Goal: Task Accomplishment & Management: Manage account settings

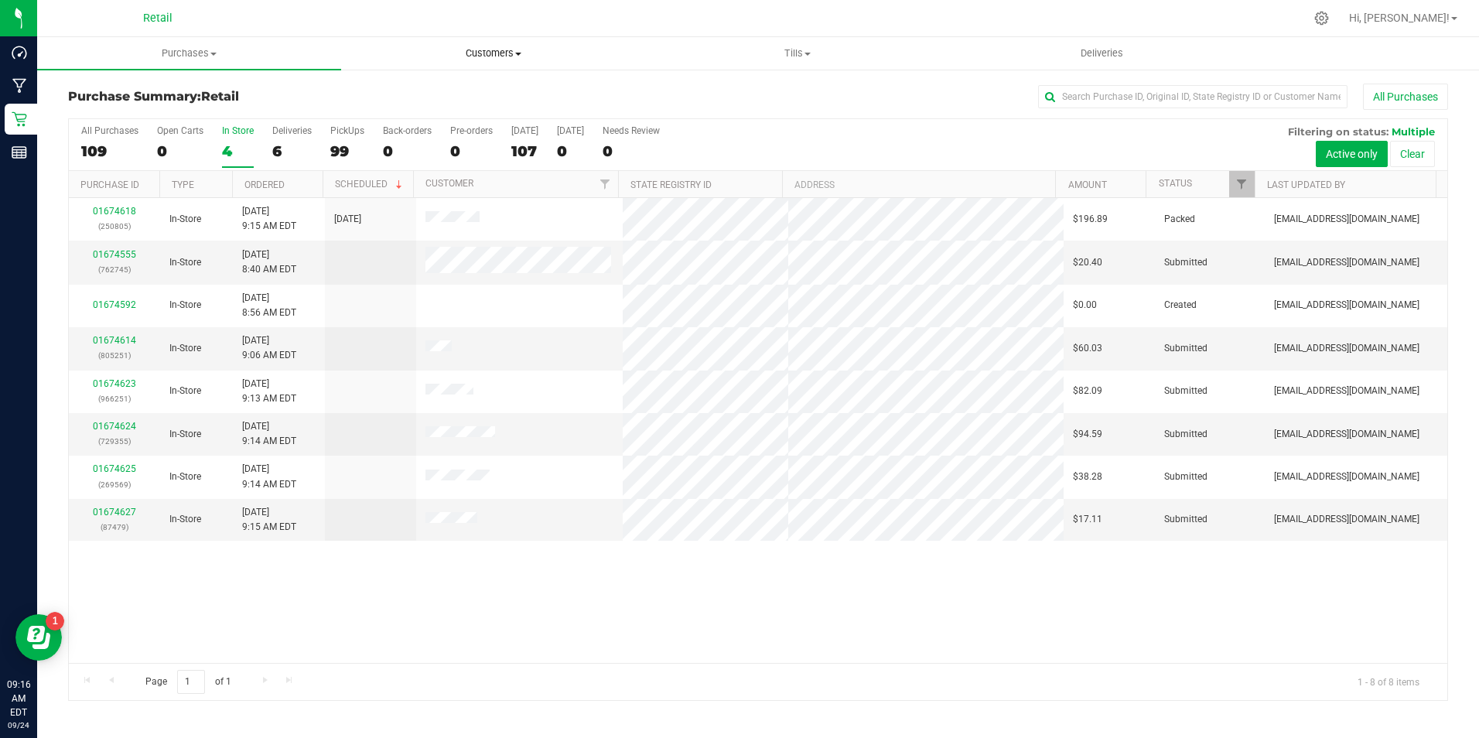
click at [497, 63] on uib-tab-heading "Customers All customers Add a new customer All physicians" at bounding box center [493, 53] width 303 height 31
click at [394, 83] on ul "All customers Add a new customer All physicians" at bounding box center [493, 112] width 304 height 84
click at [486, 52] on span "Customers" at bounding box center [493, 53] width 304 height 14
click at [389, 92] on span "All customers" at bounding box center [396, 93] width 111 height 13
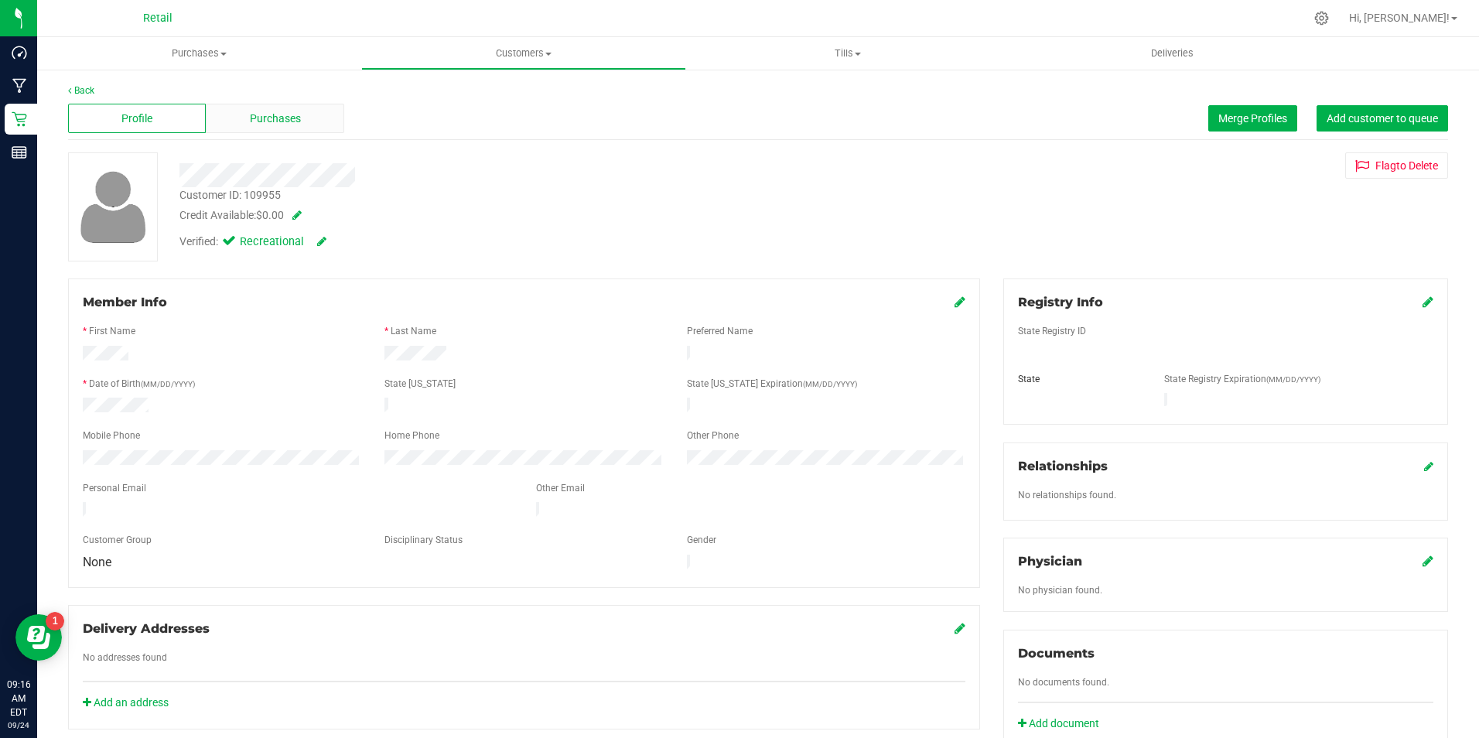
click at [238, 108] on div "Purchases" at bounding box center [275, 118] width 138 height 29
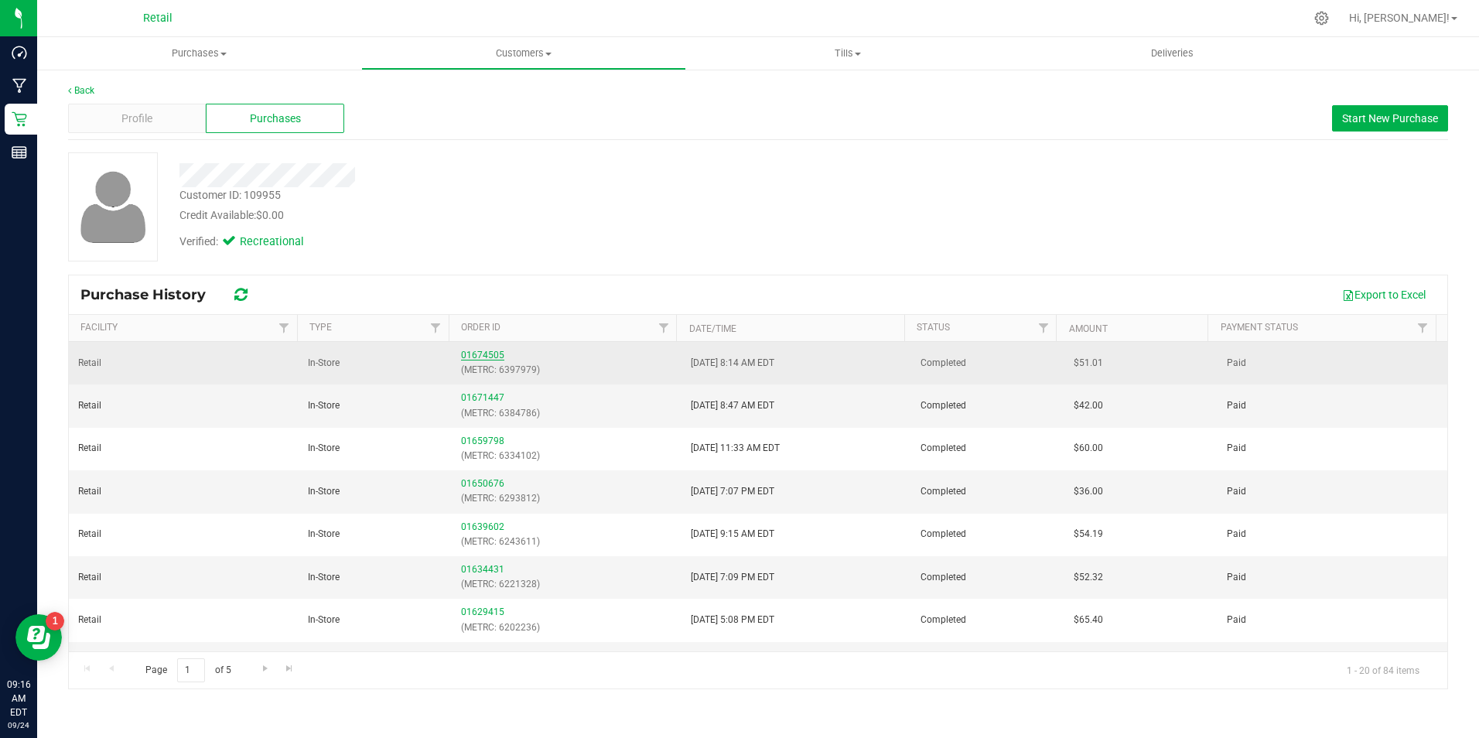
click at [487, 352] on link "01674505" at bounding box center [482, 355] width 43 height 11
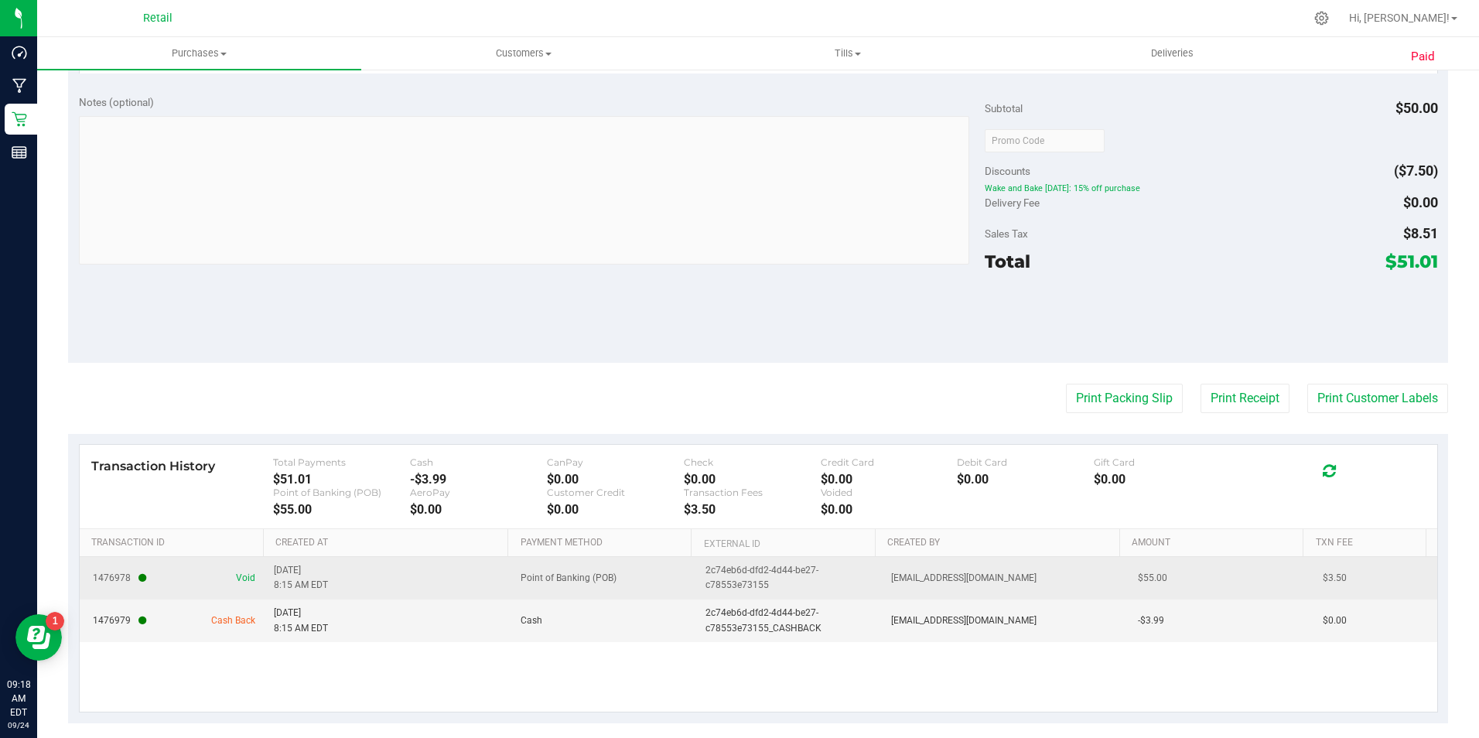
scroll to position [535, 0]
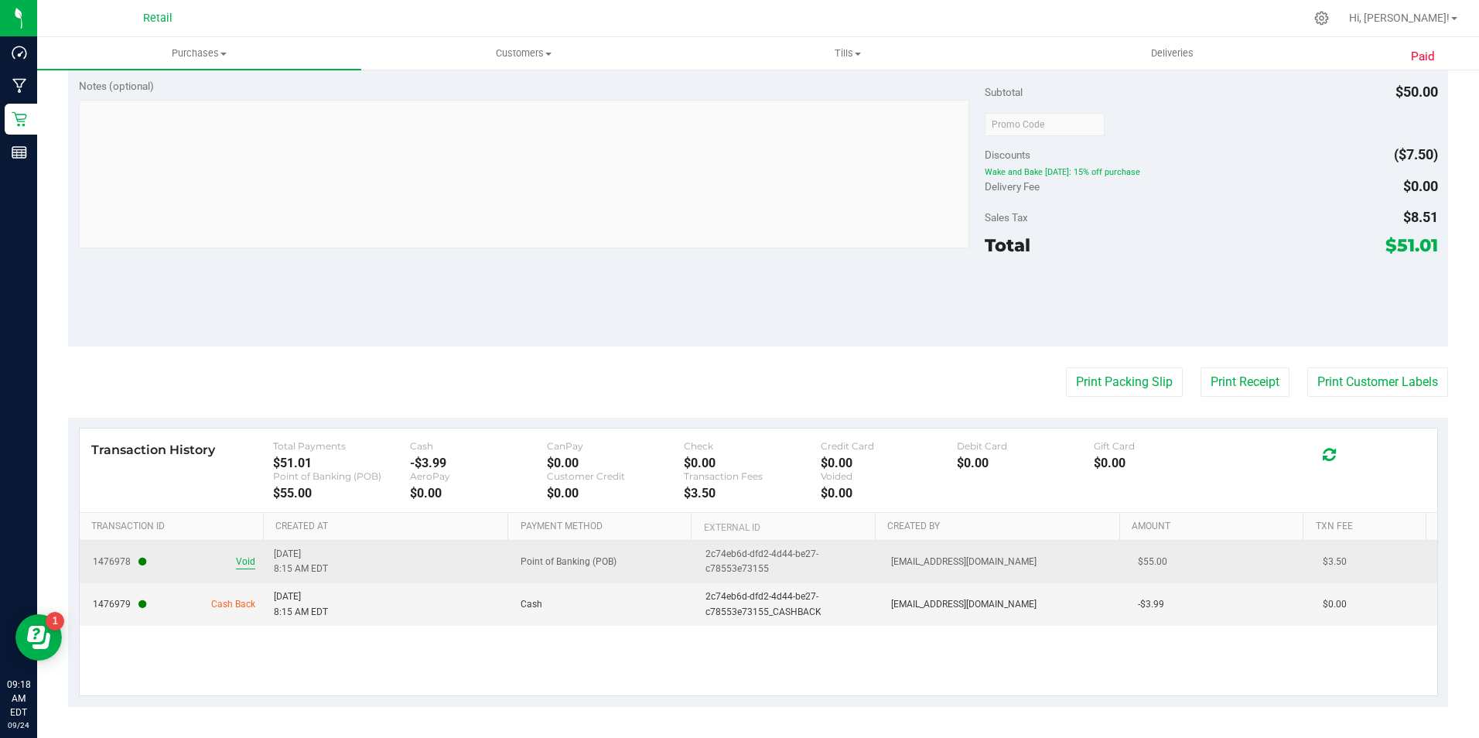
click at [236, 563] on span "Void" at bounding box center [245, 562] width 19 height 15
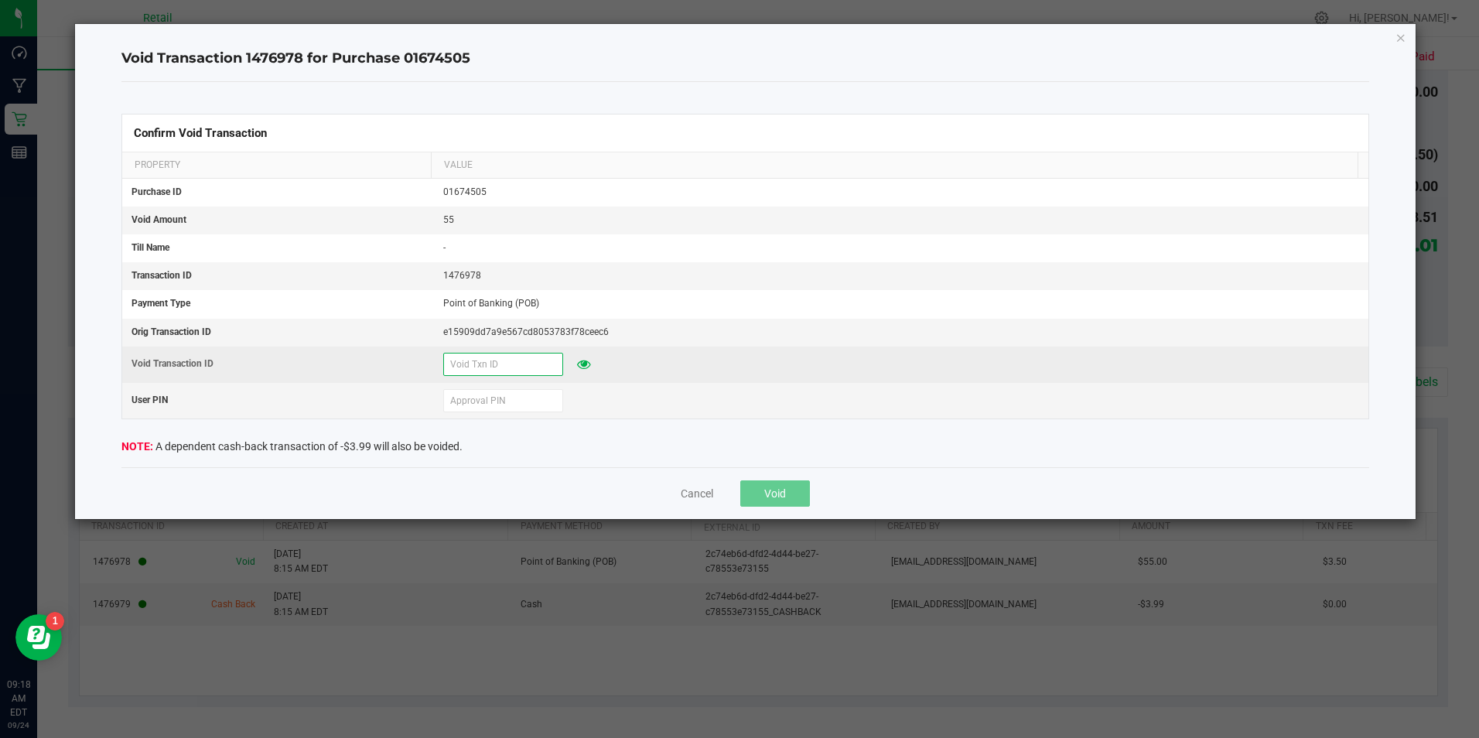
click at [456, 360] on input "text" at bounding box center [503, 364] width 120 height 23
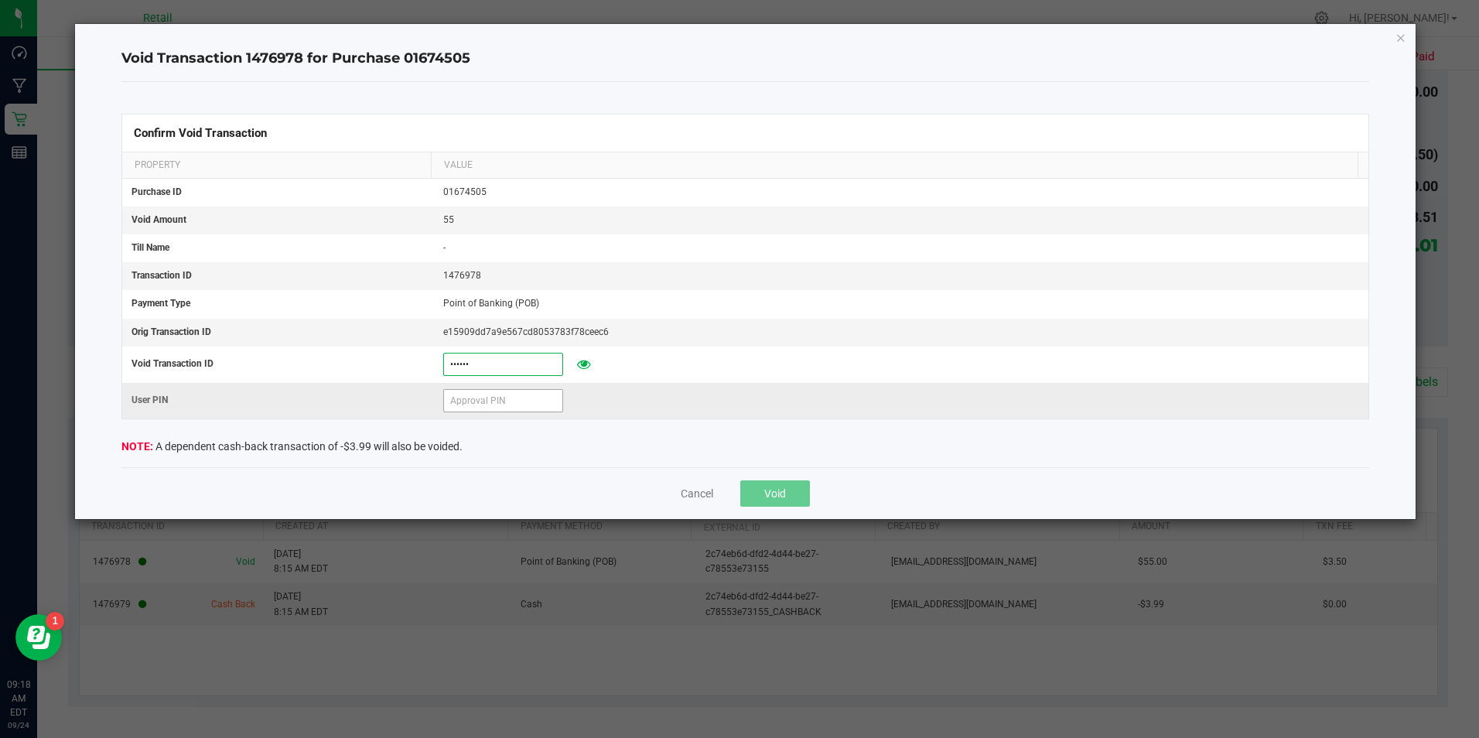
type input "[DATE]"
click at [443, 392] on input "text" at bounding box center [503, 400] width 120 height 23
type input "571204"
click at [750, 507] on div "Cancel Void" at bounding box center [744, 493] width 1247 height 52
click at [768, 487] on span "Void" at bounding box center [775, 493] width 22 height 12
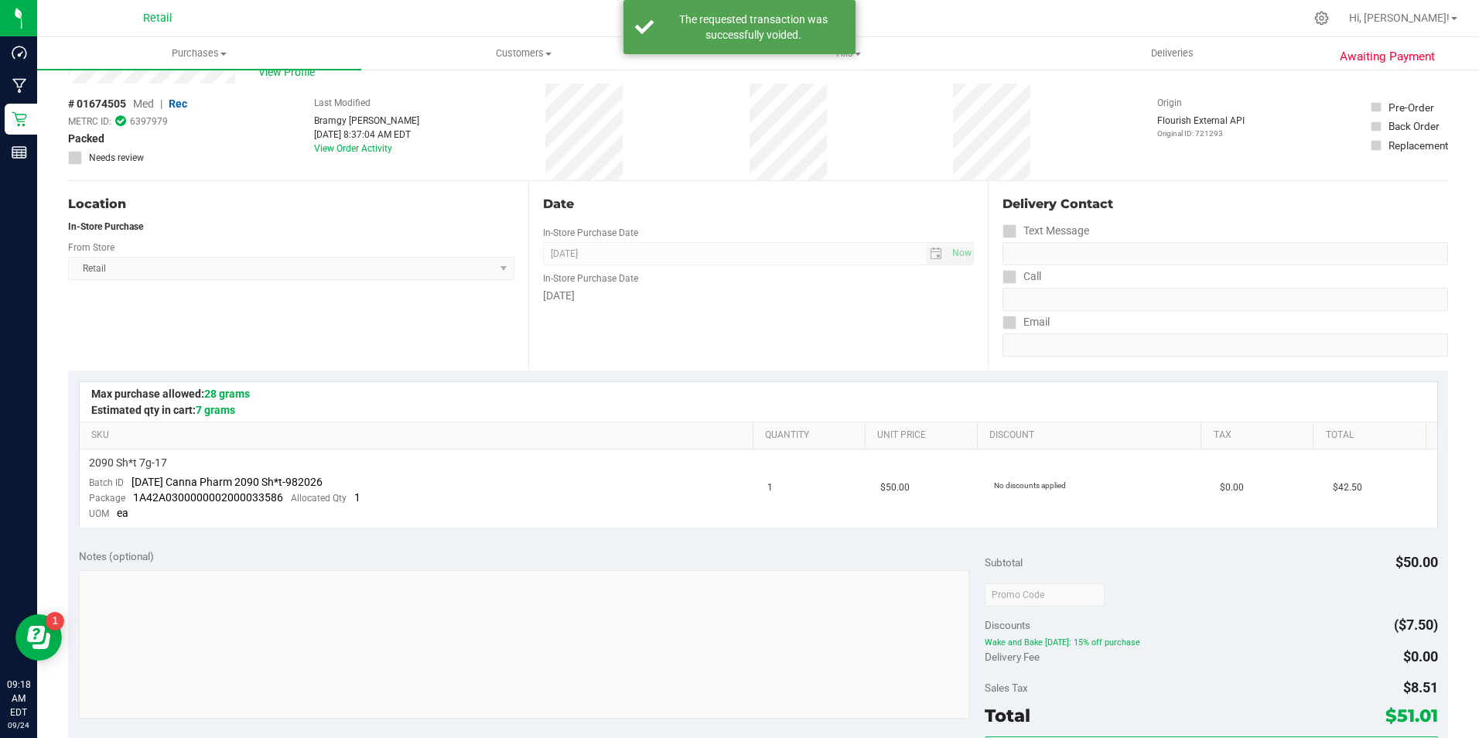
scroll to position [0, 0]
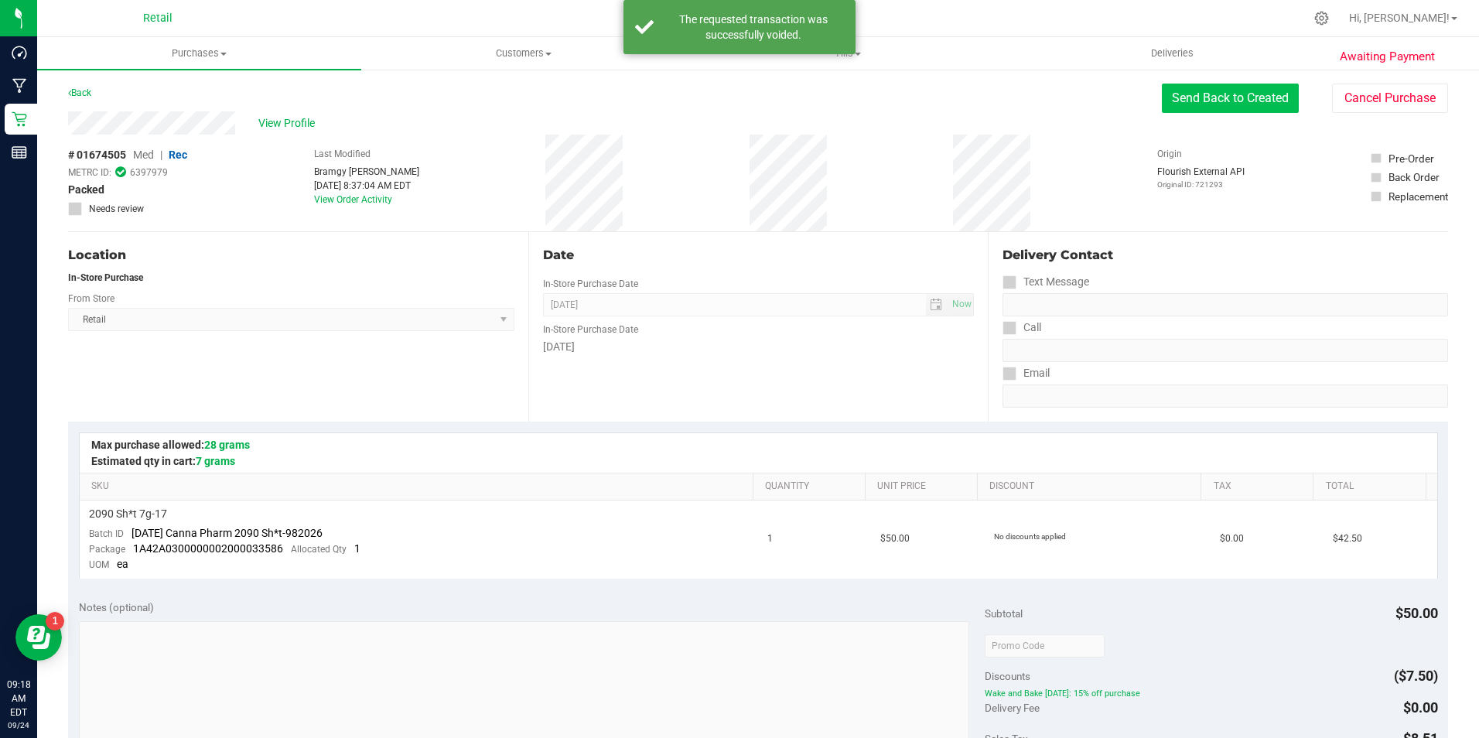
click at [1170, 88] on button "Send Back to Created" at bounding box center [1230, 98] width 137 height 29
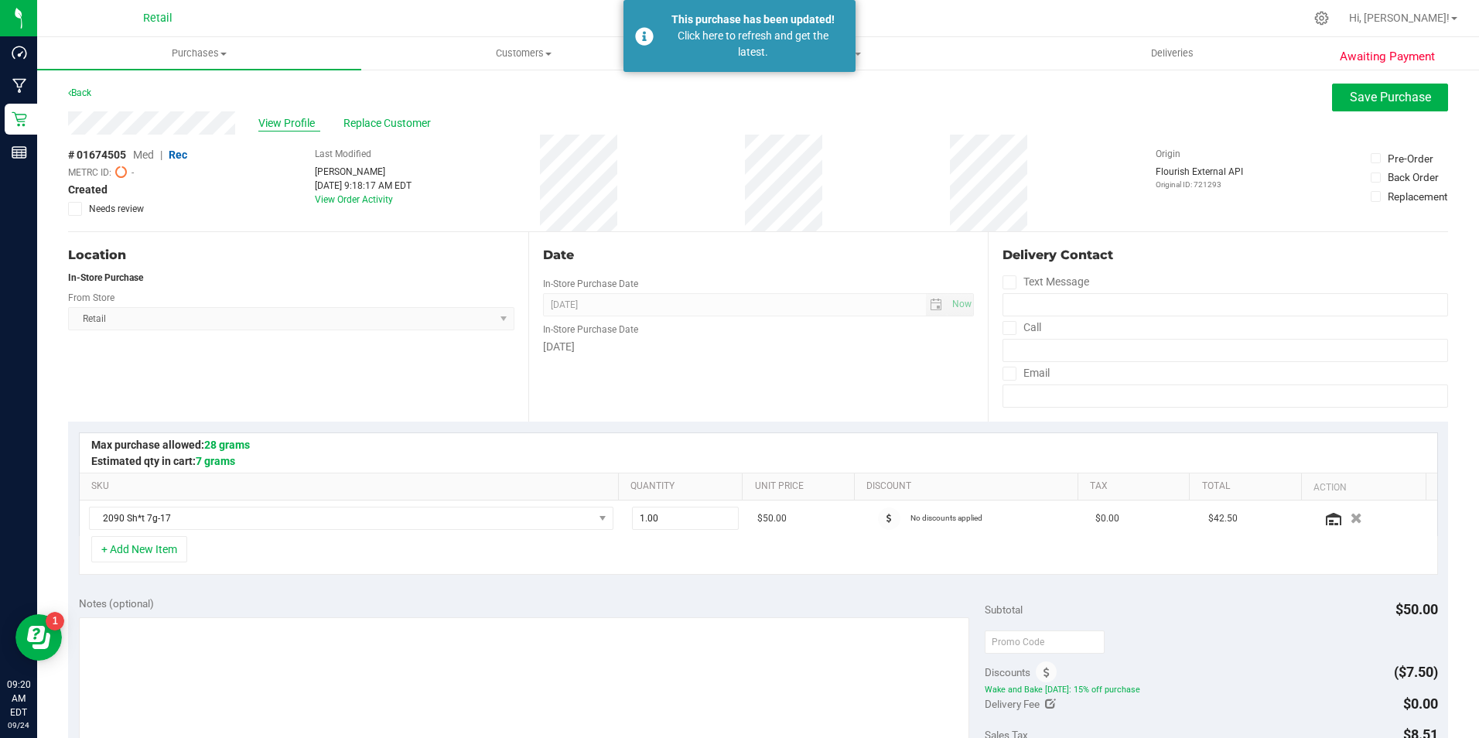
click at [289, 120] on span "View Profile" at bounding box center [289, 123] width 62 height 16
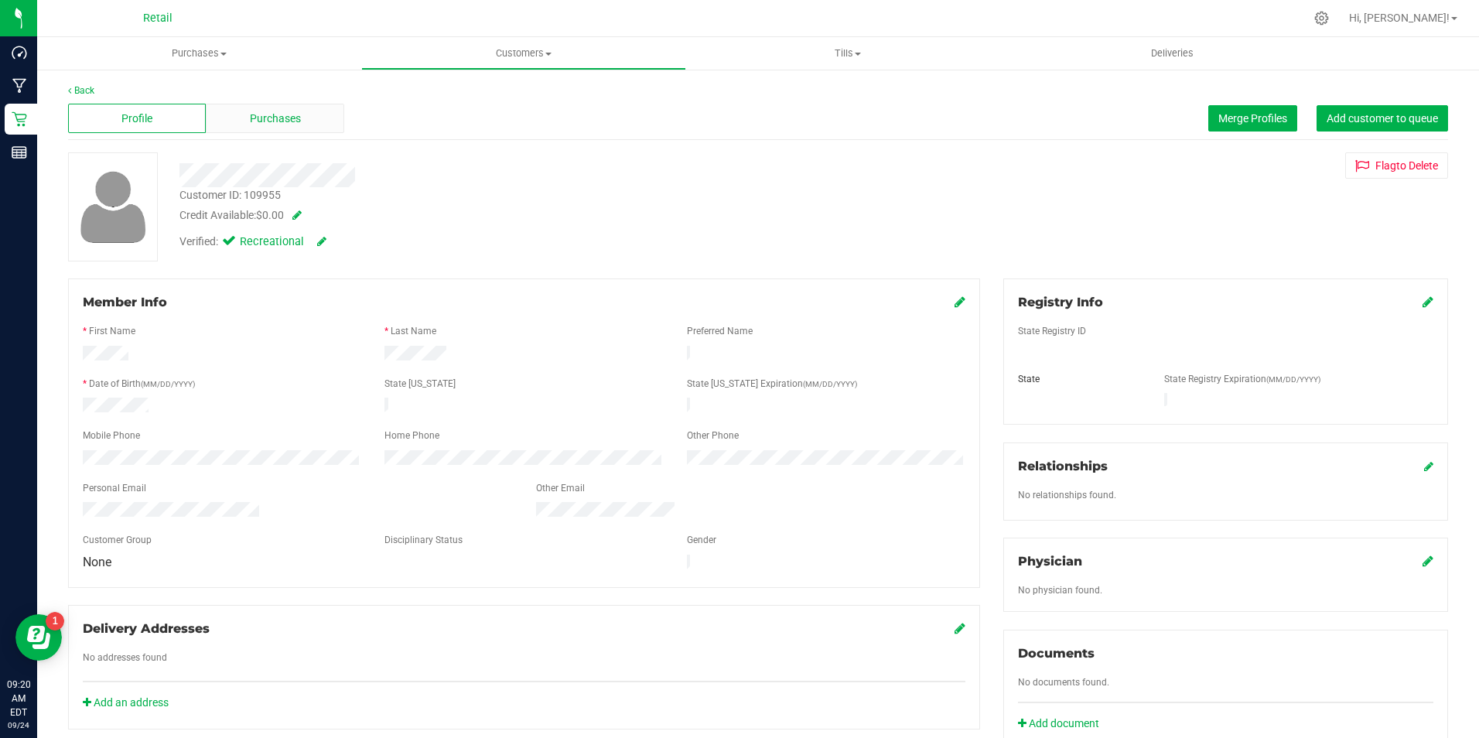
click at [272, 111] on span "Purchases" at bounding box center [275, 119] width 51 height 16
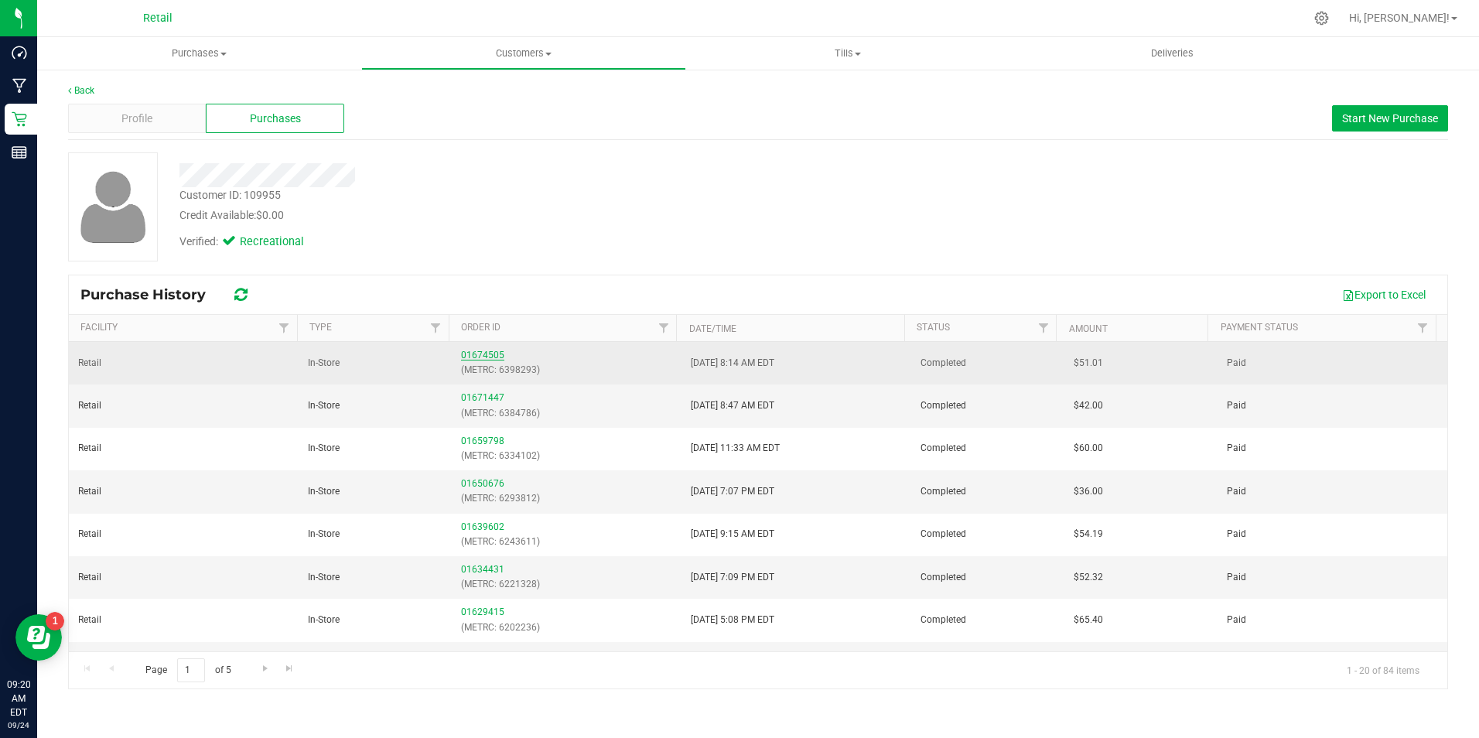
click at [468, 357] on link "01674505" at bounding box center [482, 355] width 43 height 11
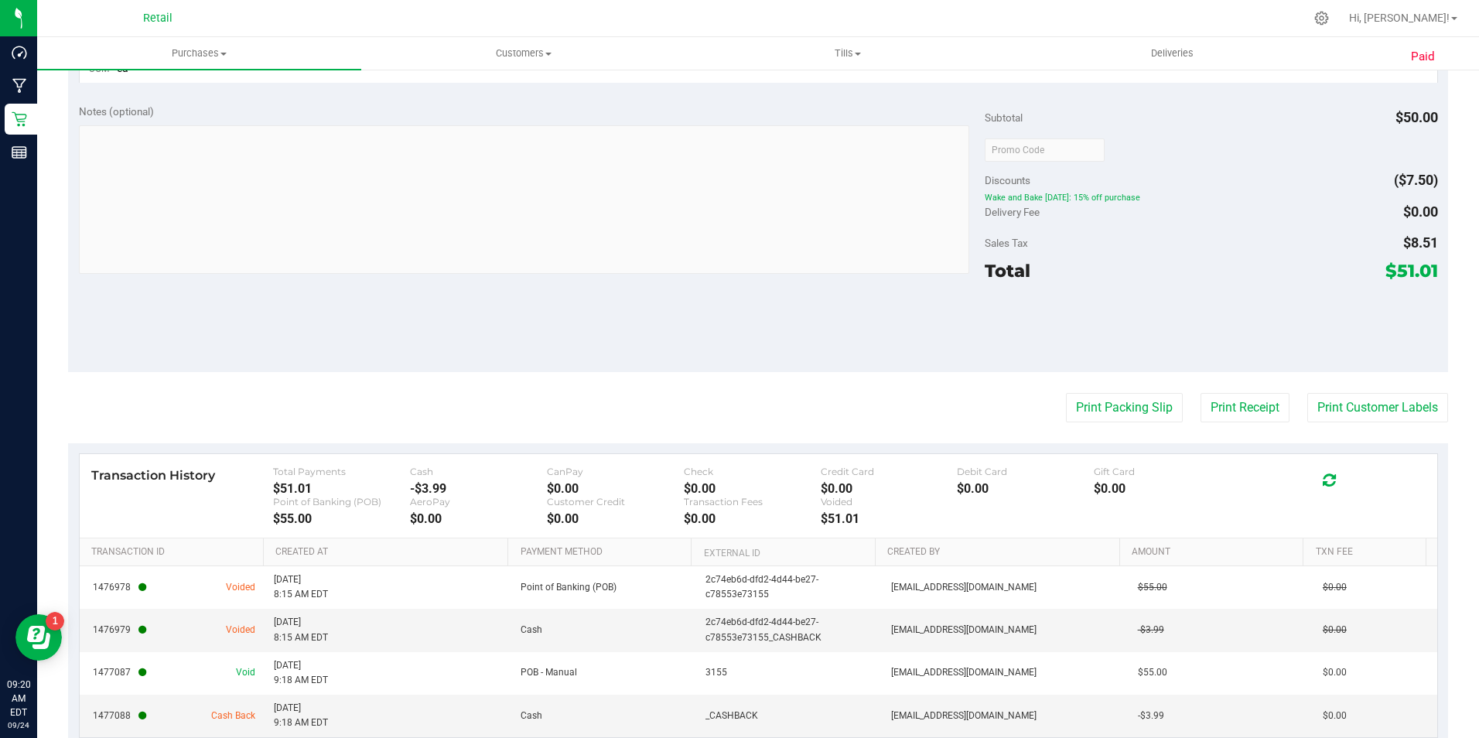
scroll to position [551, 0]
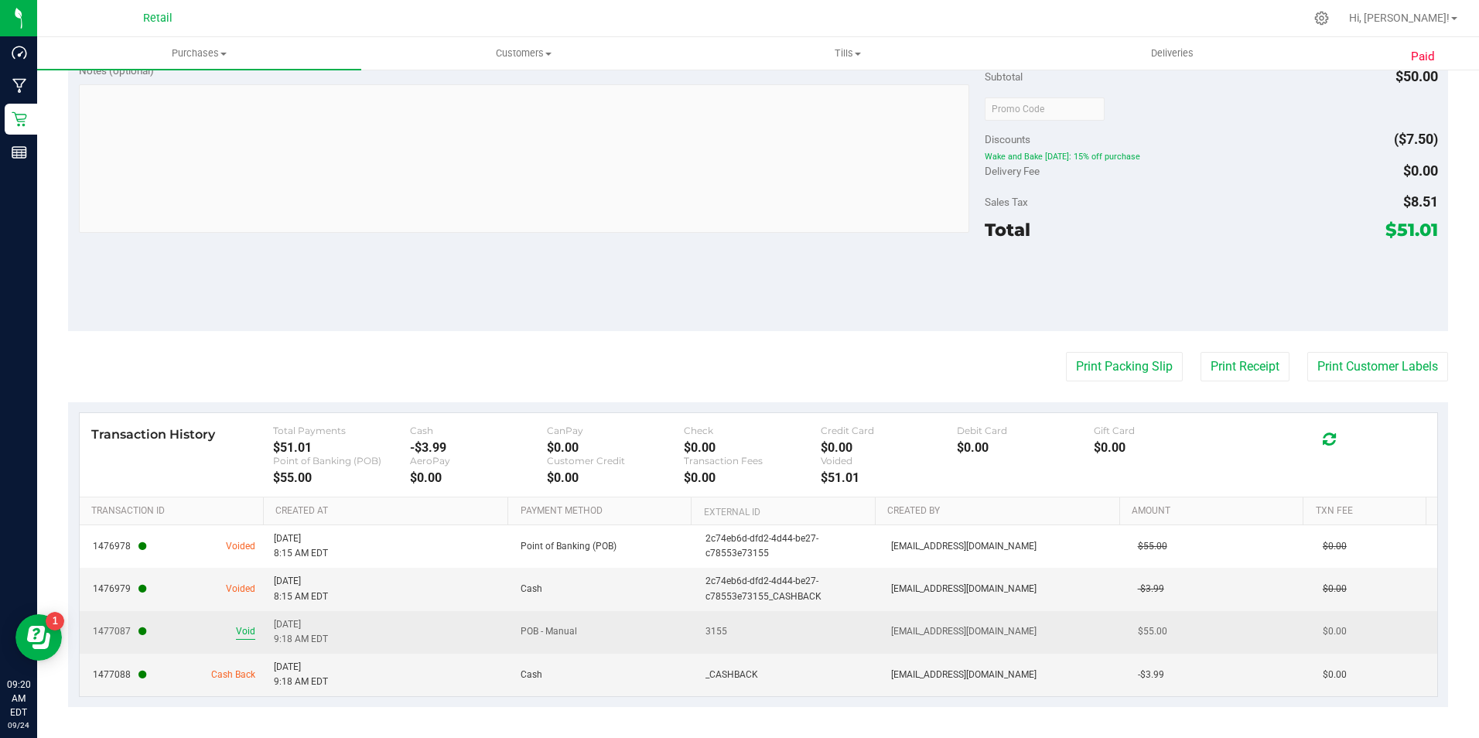
click at [241, 630] on span "Void" at bounding box center [245, 631] width 19 height 15
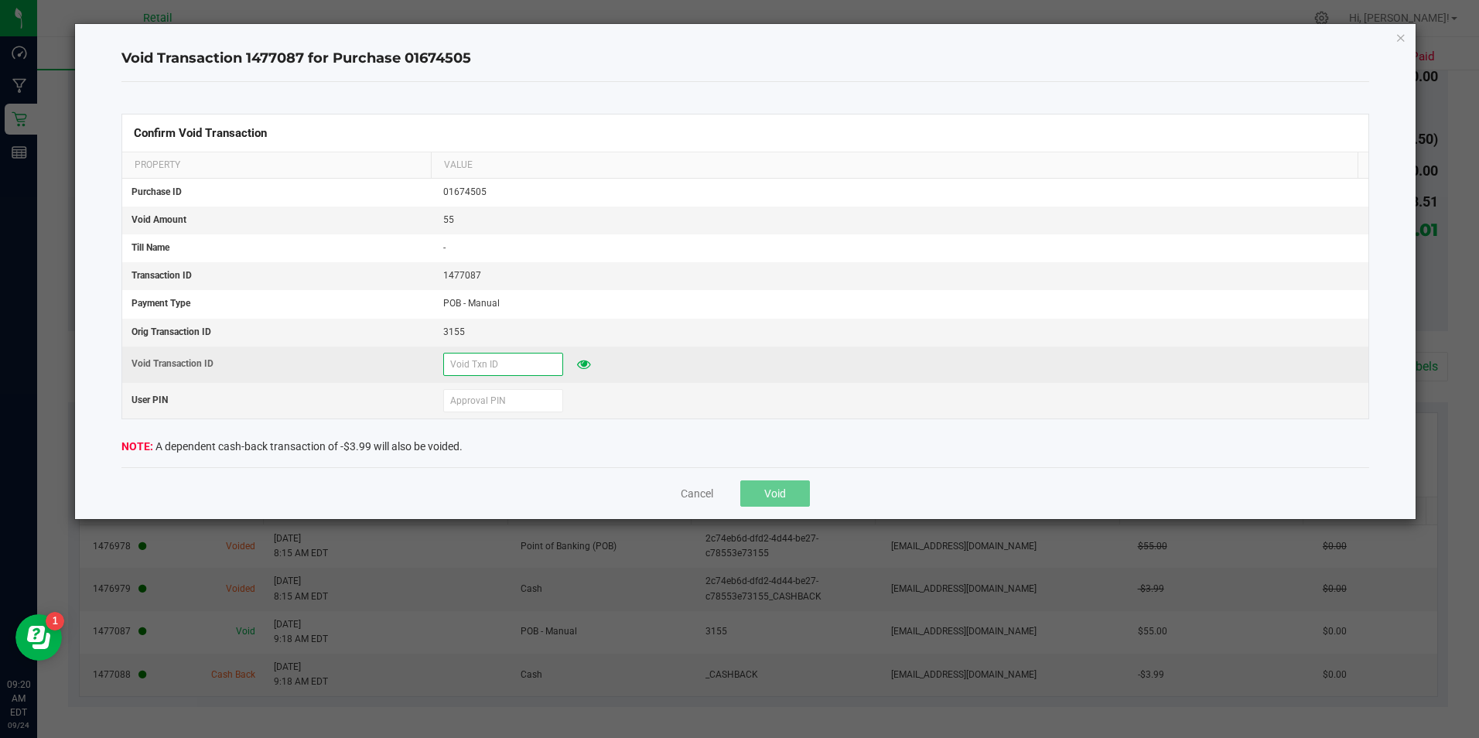
click at [469, 373] on input "text" at bounding box center [503, 364] width 120 height 23
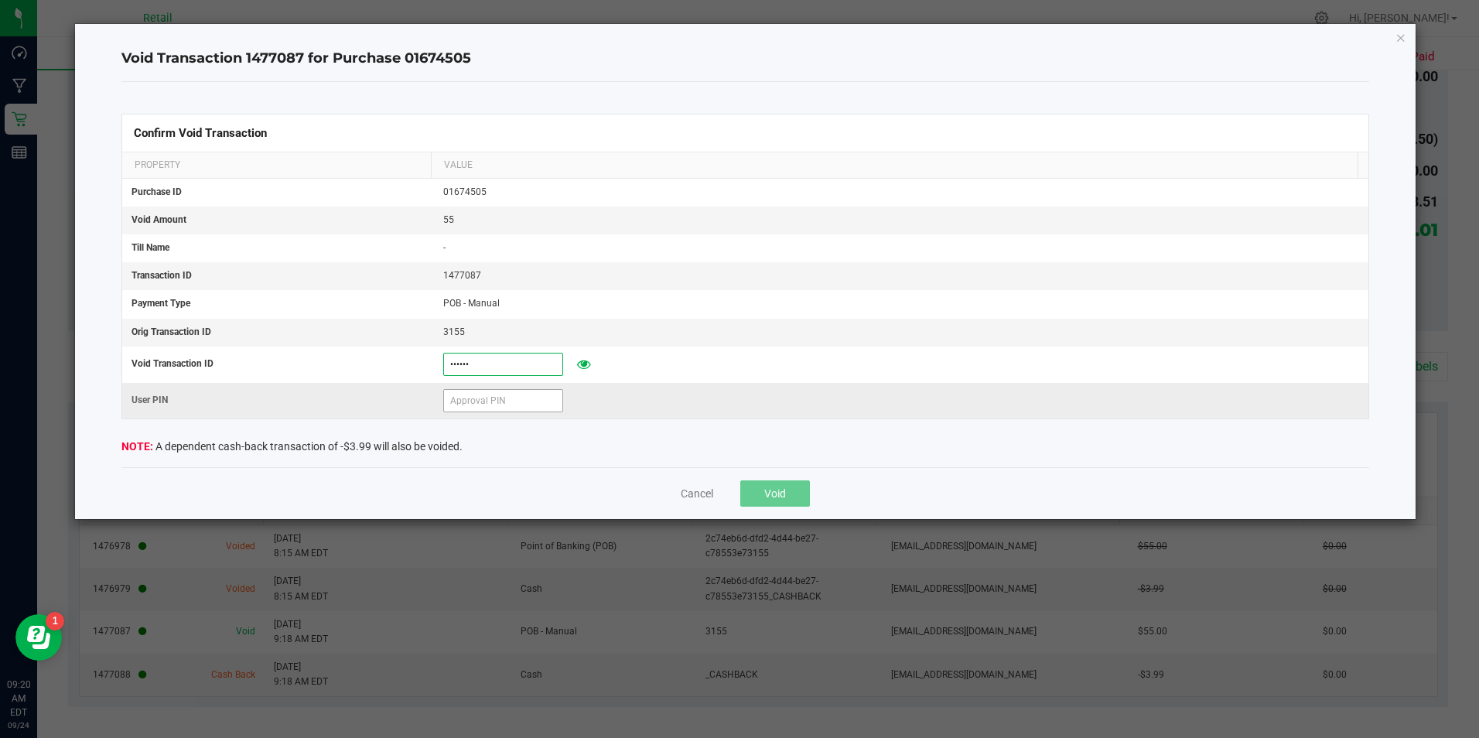
type input "[DATE]"
click at [454, 393] on input "text" at bounding box center [503, 400] width 120 height 23
type input "571204"
click at [791, 499] on button "Void" at bounding box center [775, 493] width 70 height 26
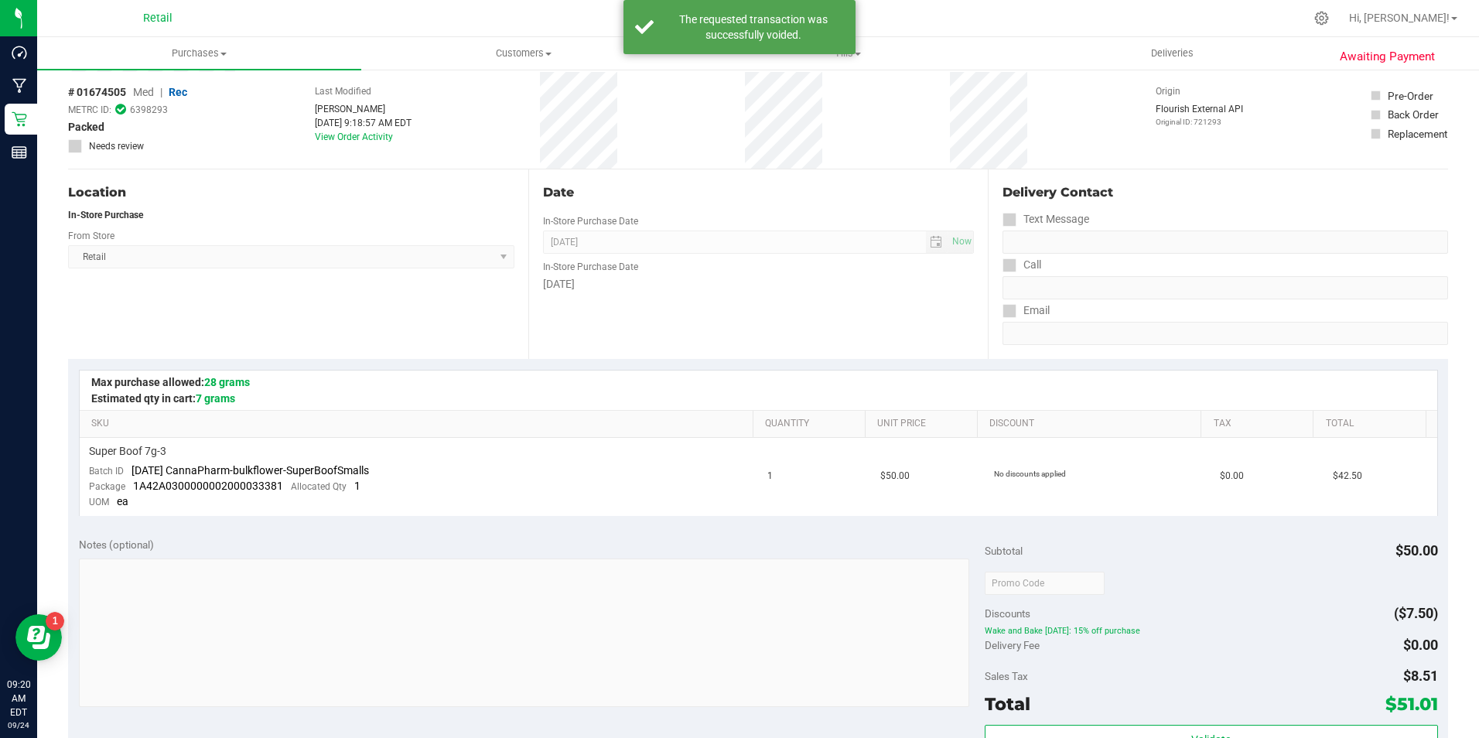
scroll to position [0, 0]
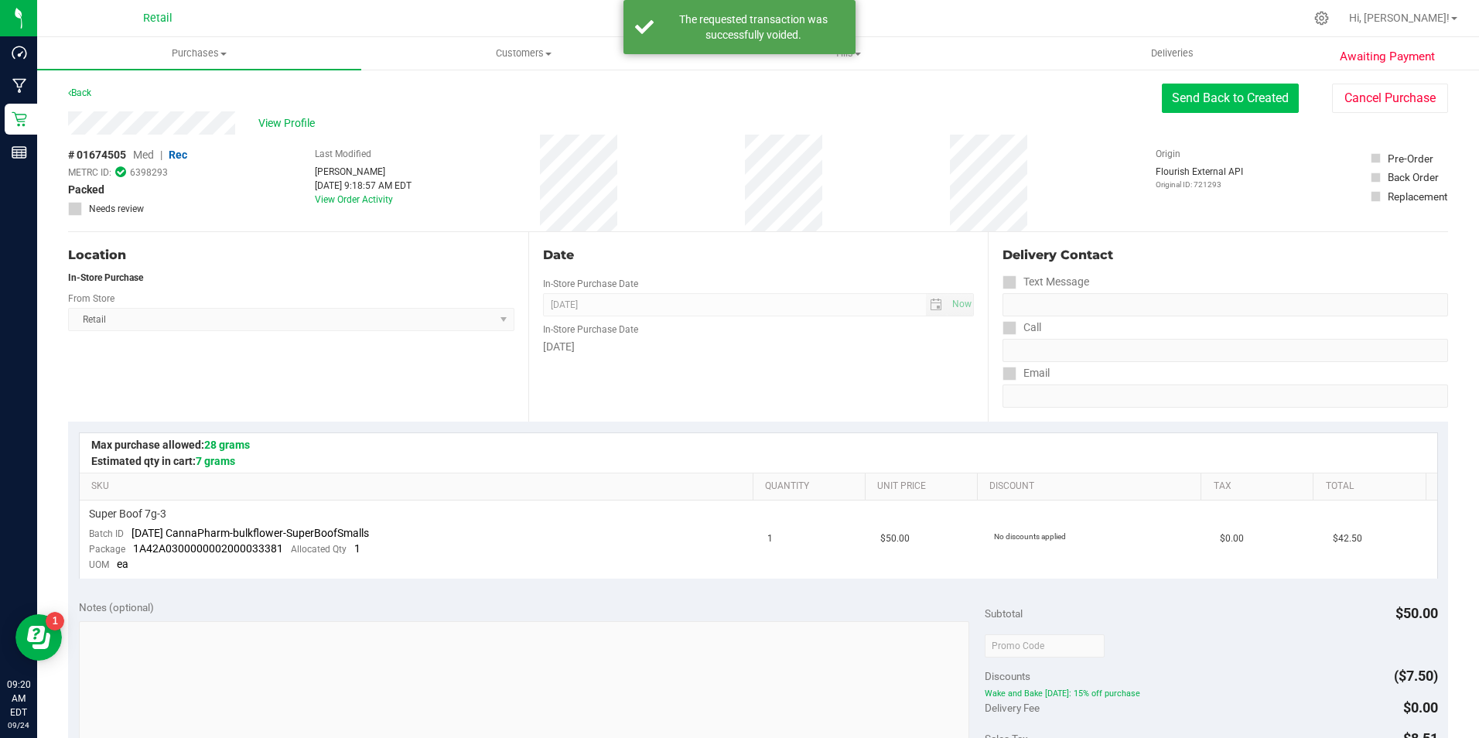
click at [1206, 87] on button "Send Back to Created" at bounding box center [1230, 98] width 137 height 29
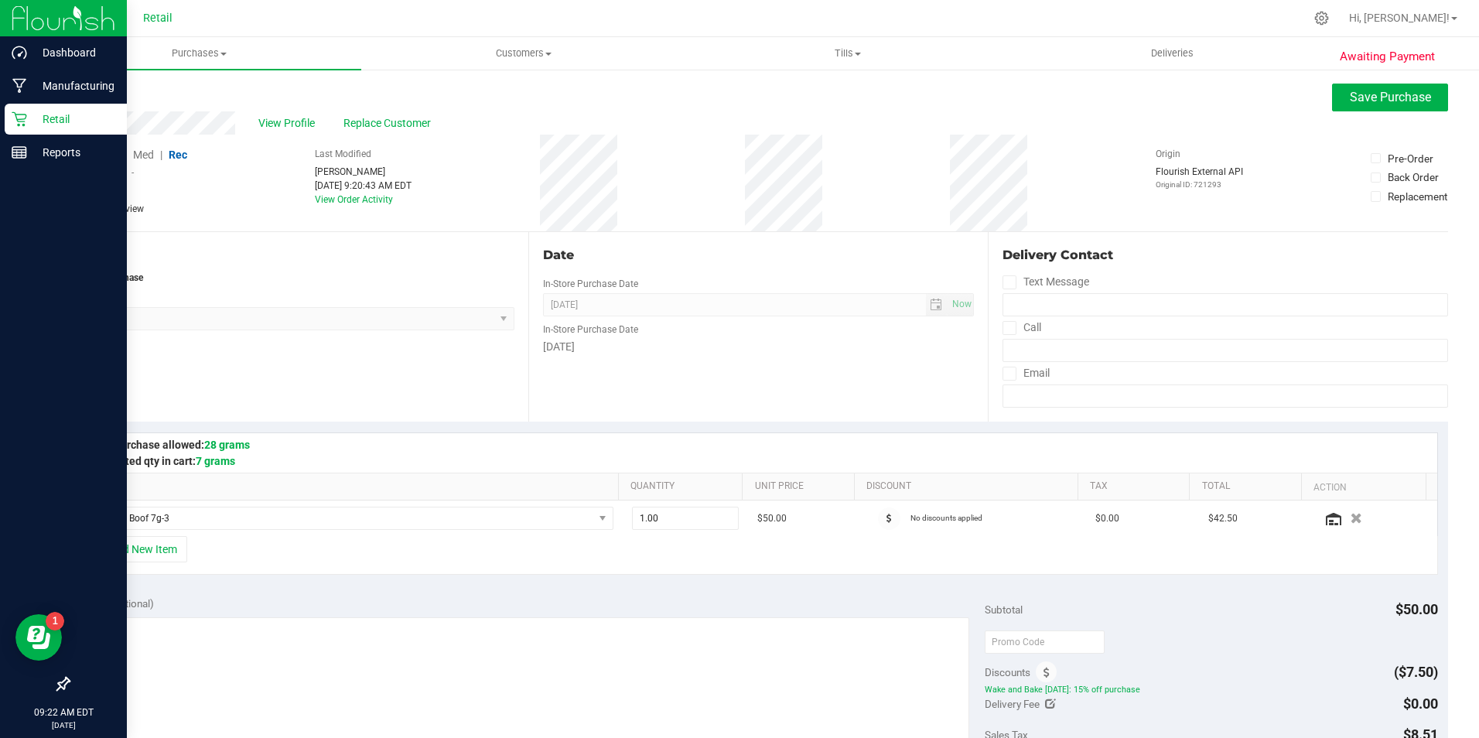
click at [31, 121] on p "Retail" at bounding box center [73, 119] width 93 height 19
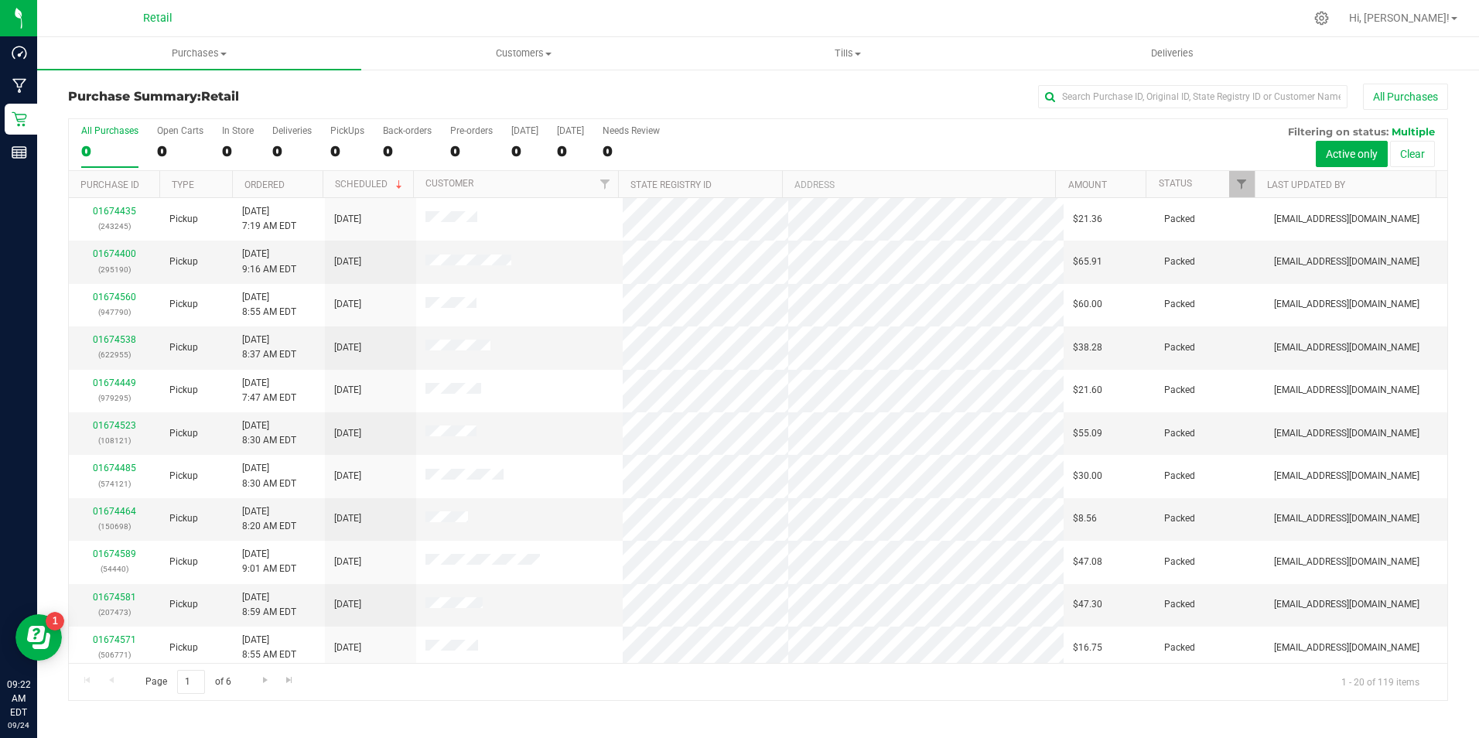
click at [101, 145] on div "0" at bounding box center [109, 151] width 57 height 18
click at [0, 0] on input "All Purchases 0" at bounding box center [0, 0] width 0 height 0
